Goal: Navigation & Orientation: Find specific page/section

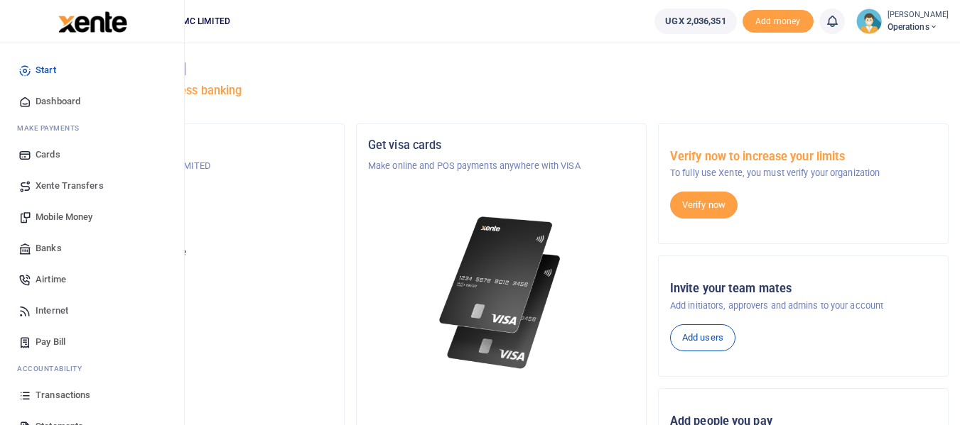
click at [83, 218] on span "Mobile Money" at bounding box center [64, 217] width 57 height 14
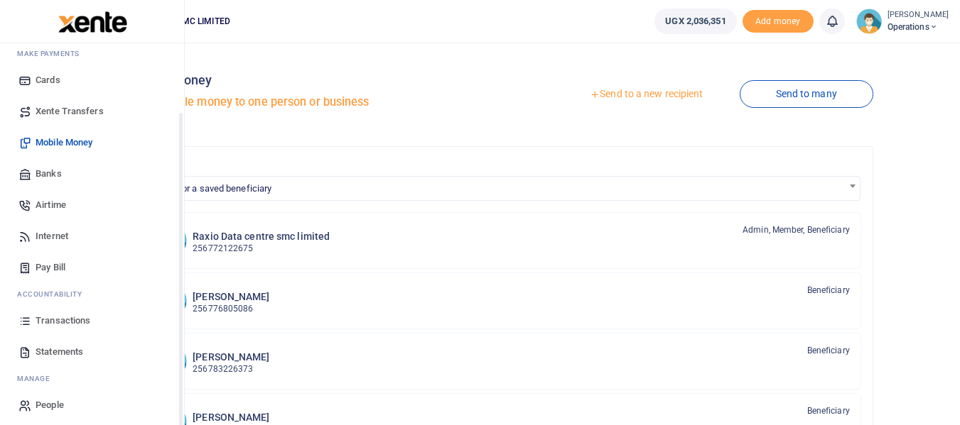
scroll to position [81, 0]
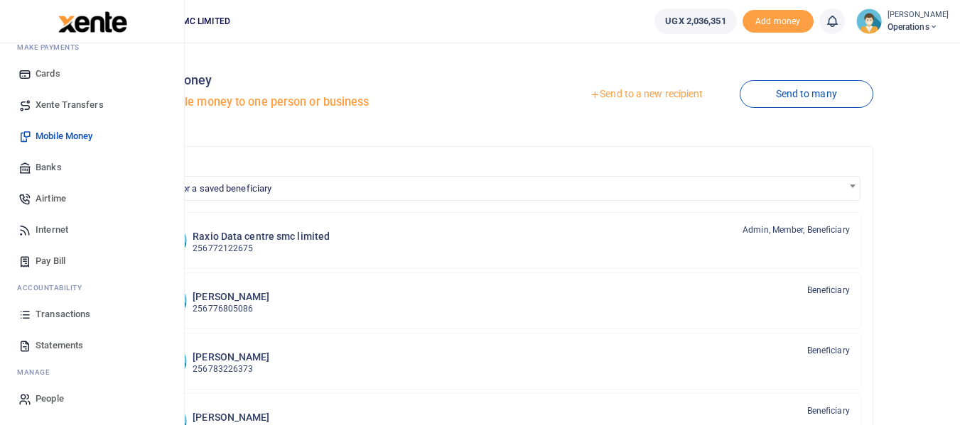
click at [74, 310] on span "Transactions" at bounding box center [63, 315] width 55 height 14
